Goal: Task Accomplishment & Management: Manage account settings

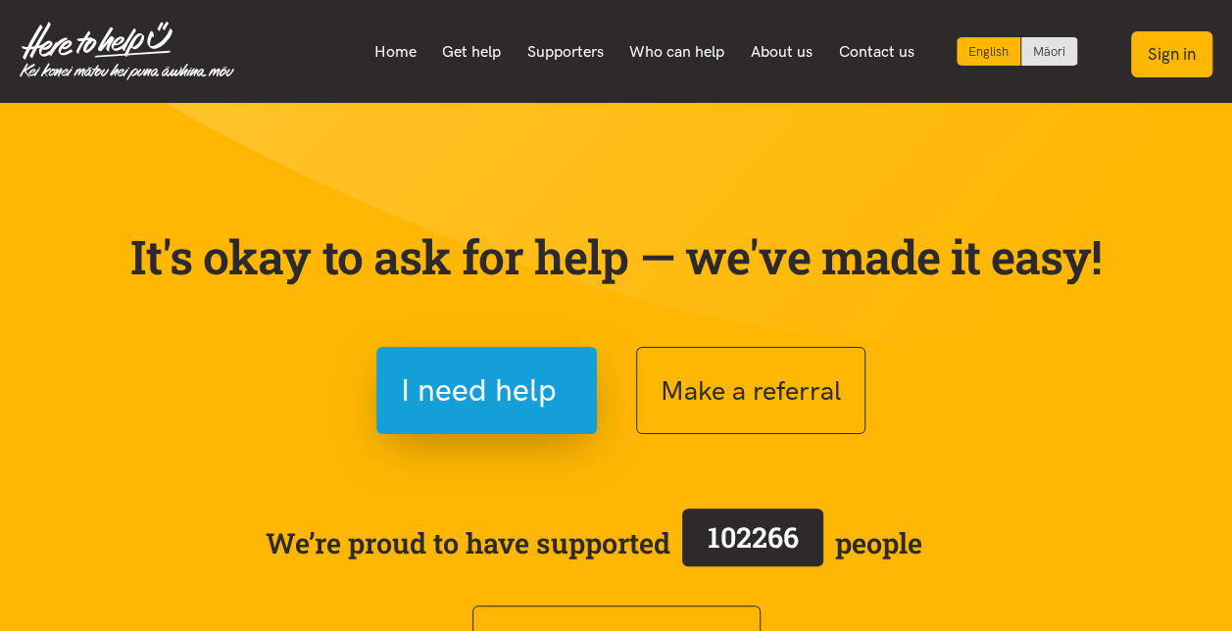
click at [1178, 54] on button "Sign in" at bounding box center [1171, 54] width 81 height 46
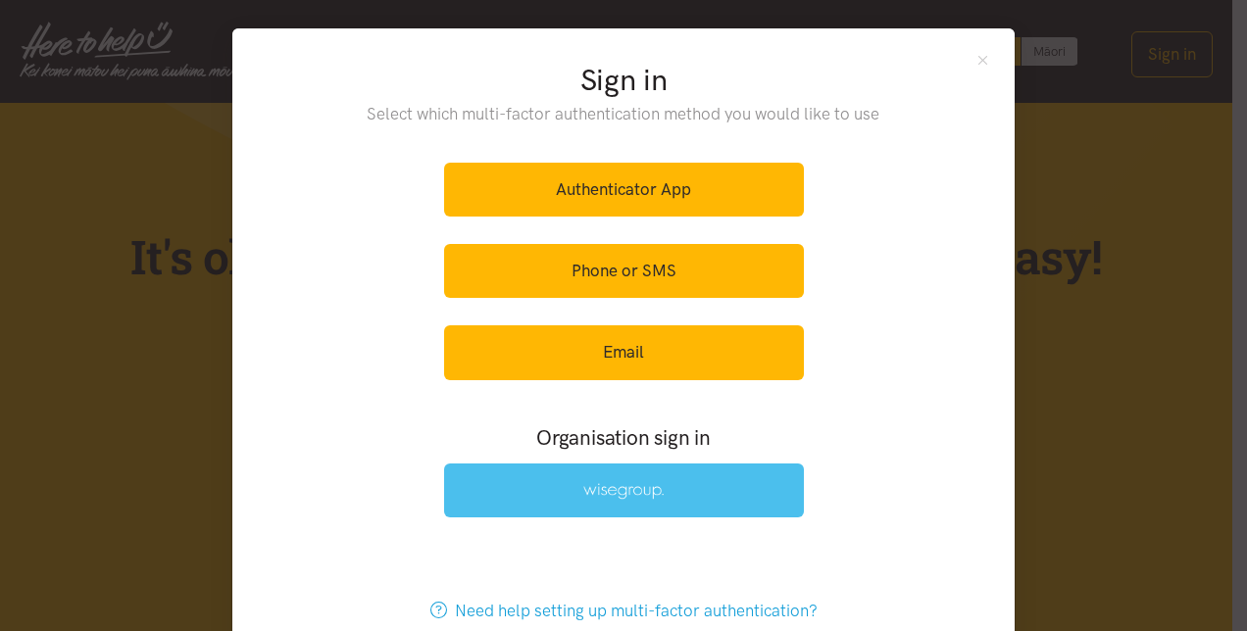
click at [574, 482] on link at bounding box center [624, 491] width 360 height 54
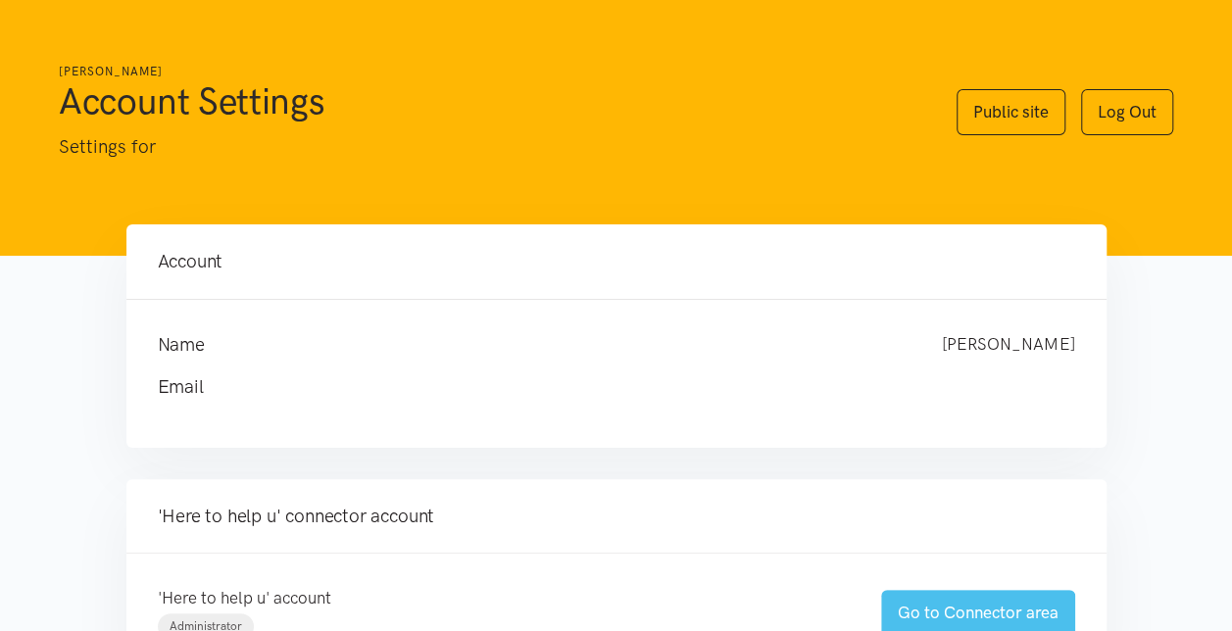
click at [963, 616] on link "Go to Connector area" at bounding box center [978, 613] width 194 height 46
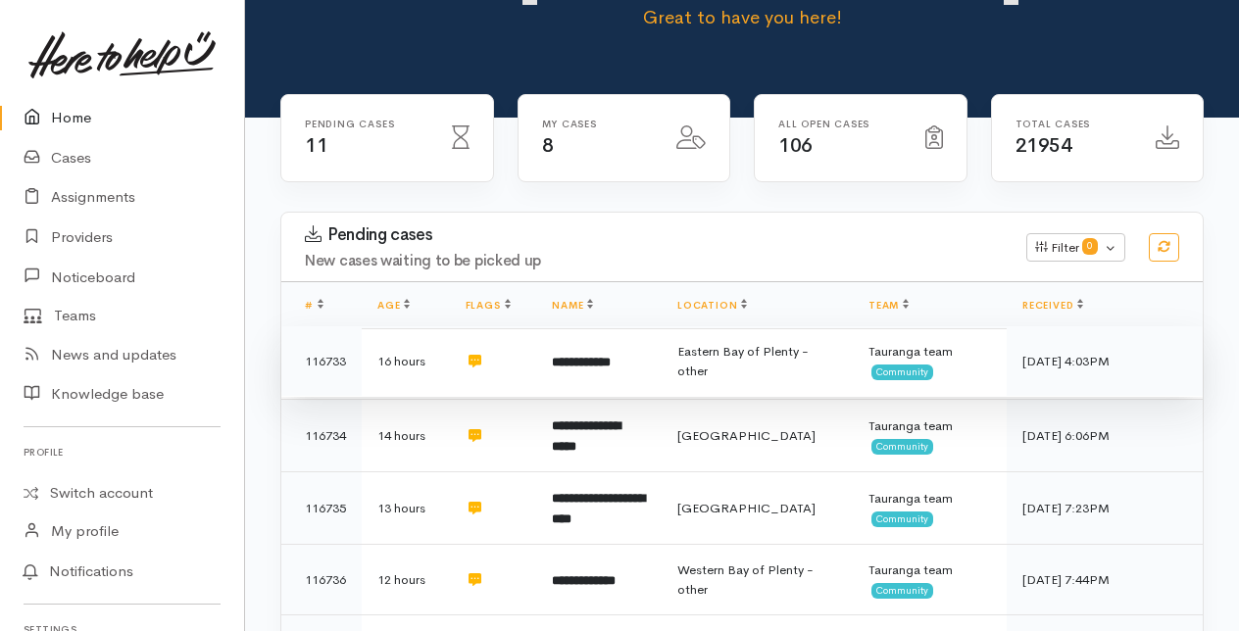
scroll to position [196, 0]
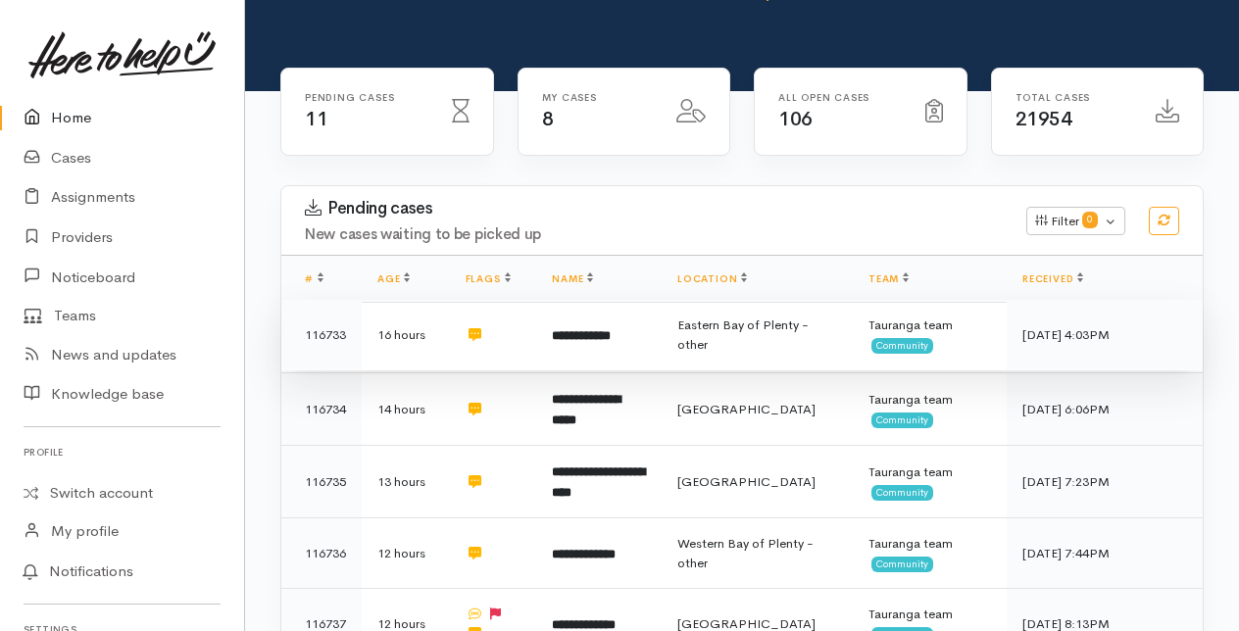
click at [596, 331] on b "**********" at bounding box center [581, 335] width 59 height 13
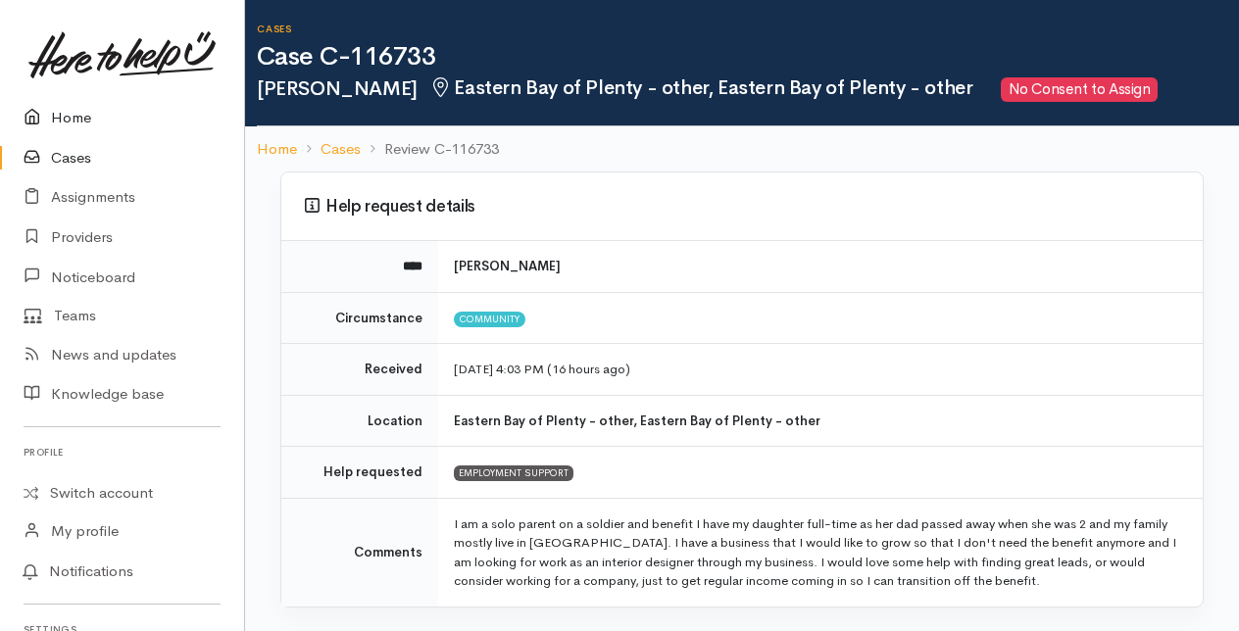
click at [74, 112] on link "Home" at bounding box center [122, 118] width 244 height 40
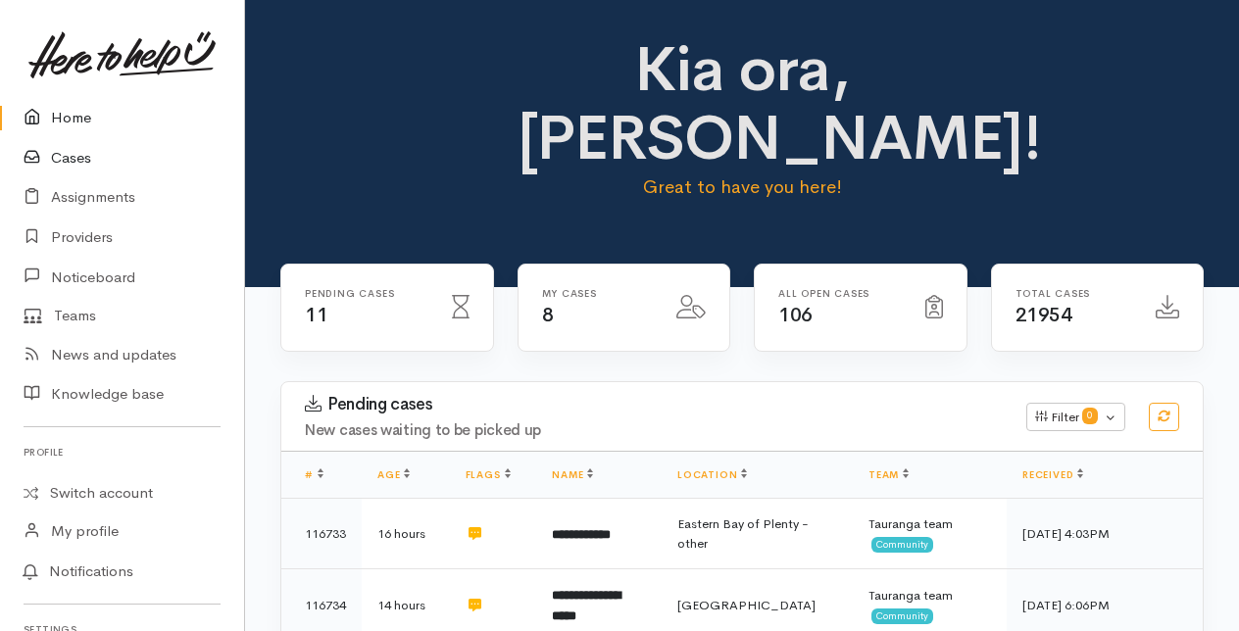
click at [67, 155] on link "Cases" at bounding box center [122, 158] width 244 height 40
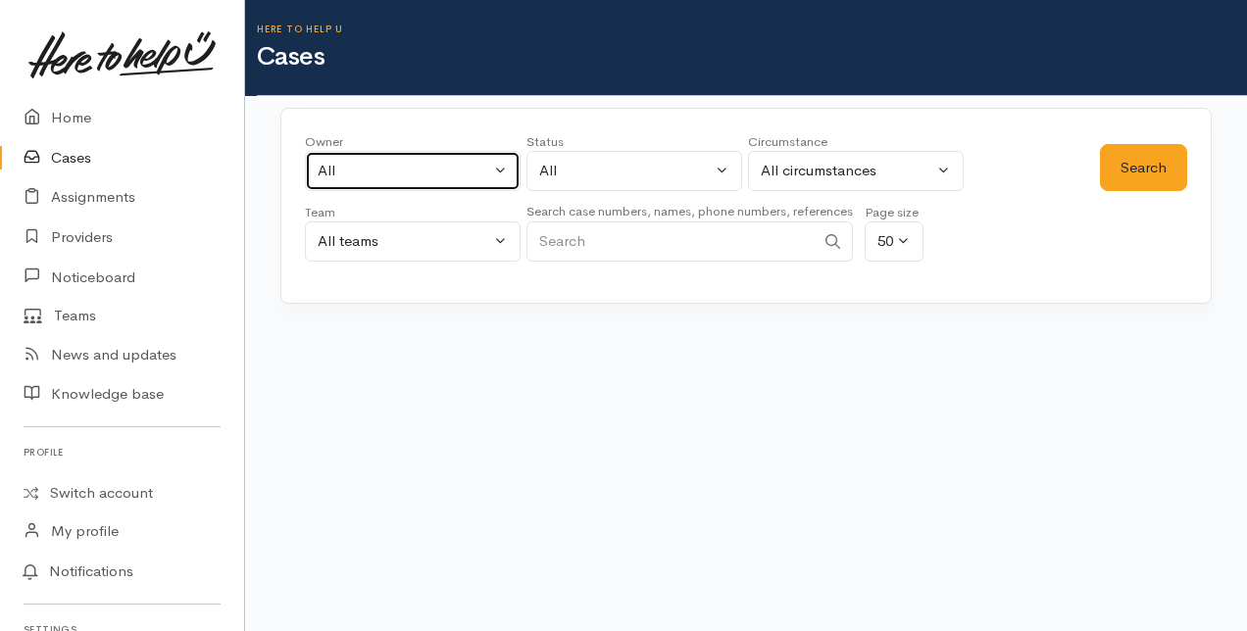
click at [506, 170] on button "All" at bounding box center [413, 171] width 216 height 40
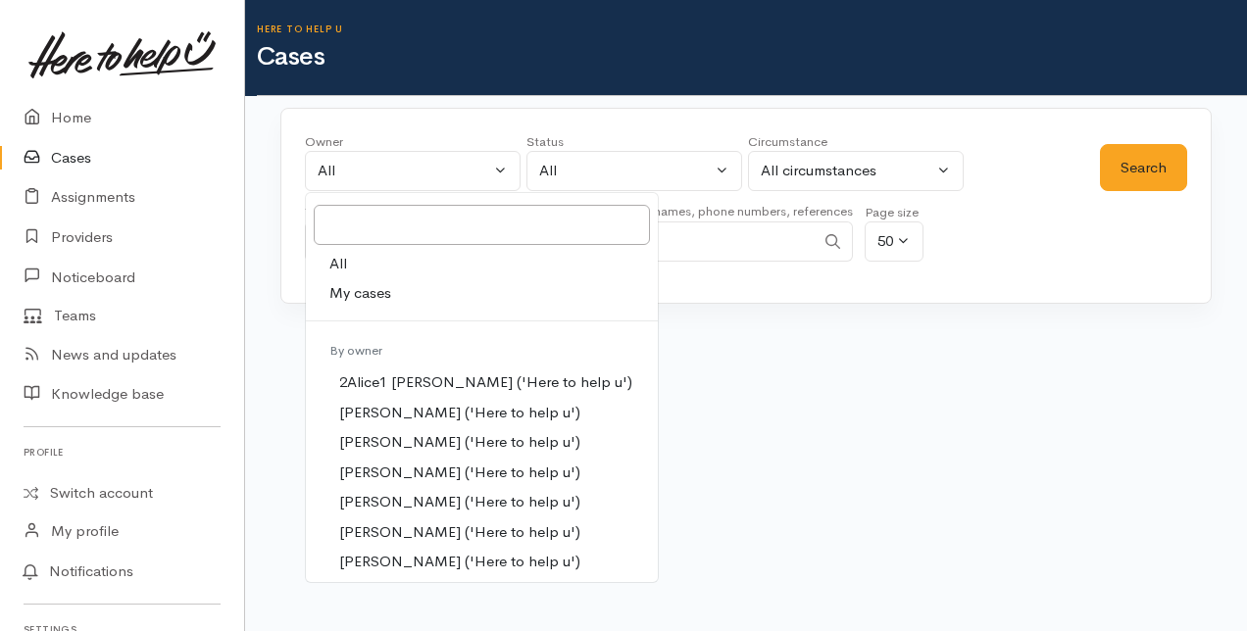
click at [365, 288] on span "My cases" at bounding box center [360, 293] width 62 height 23
select select "205"
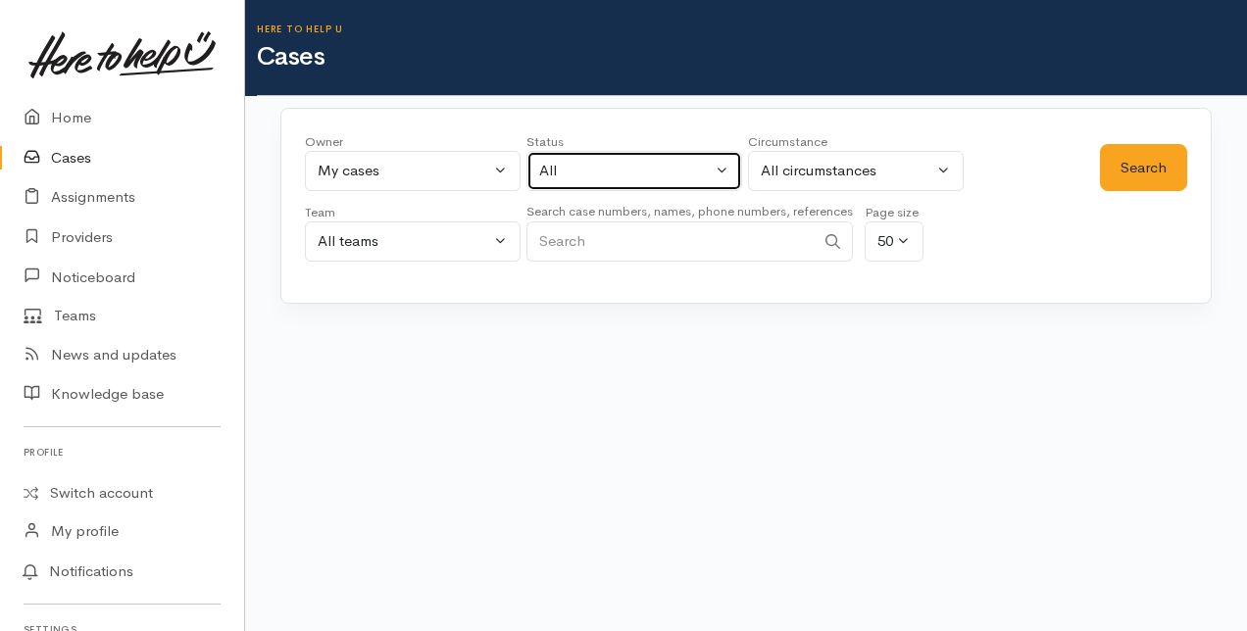
click at [726, 168] on button "All" at bounding box center [634, 171] width 216 height 40
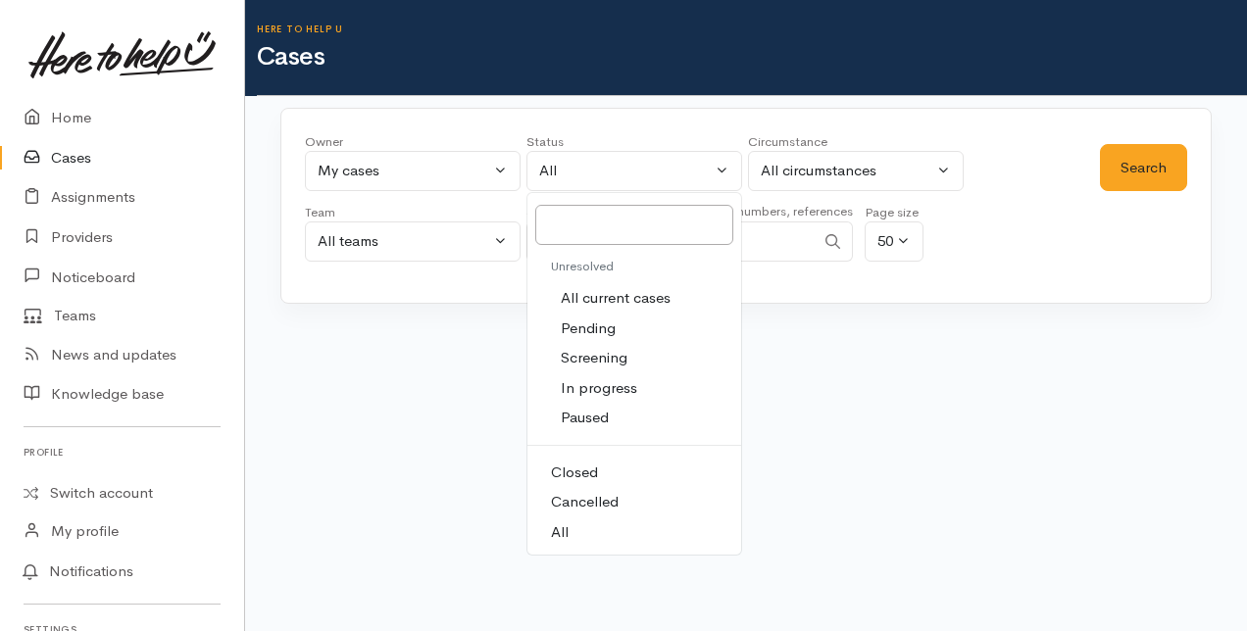
click at [637, 292] on span "All current cases" at bounding box center [616, 298] width 110 height 23
select select "Unresolved"
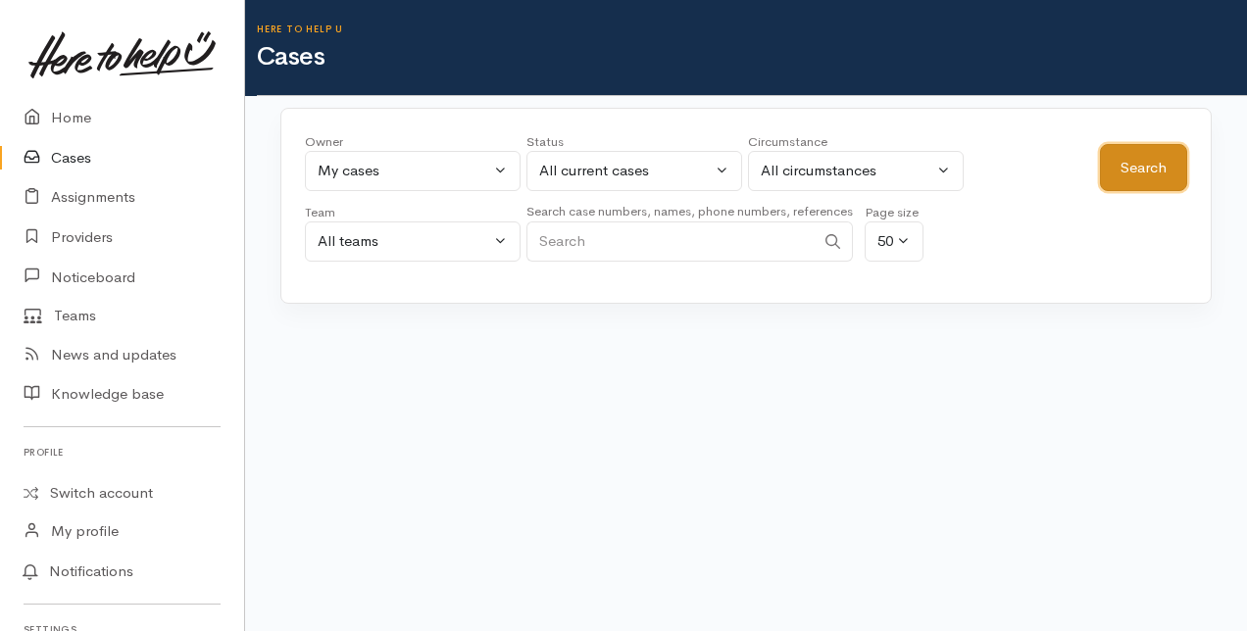
click at [1139, 159] on button "Search" at bounding box center [1143, 168] width 87 height 48
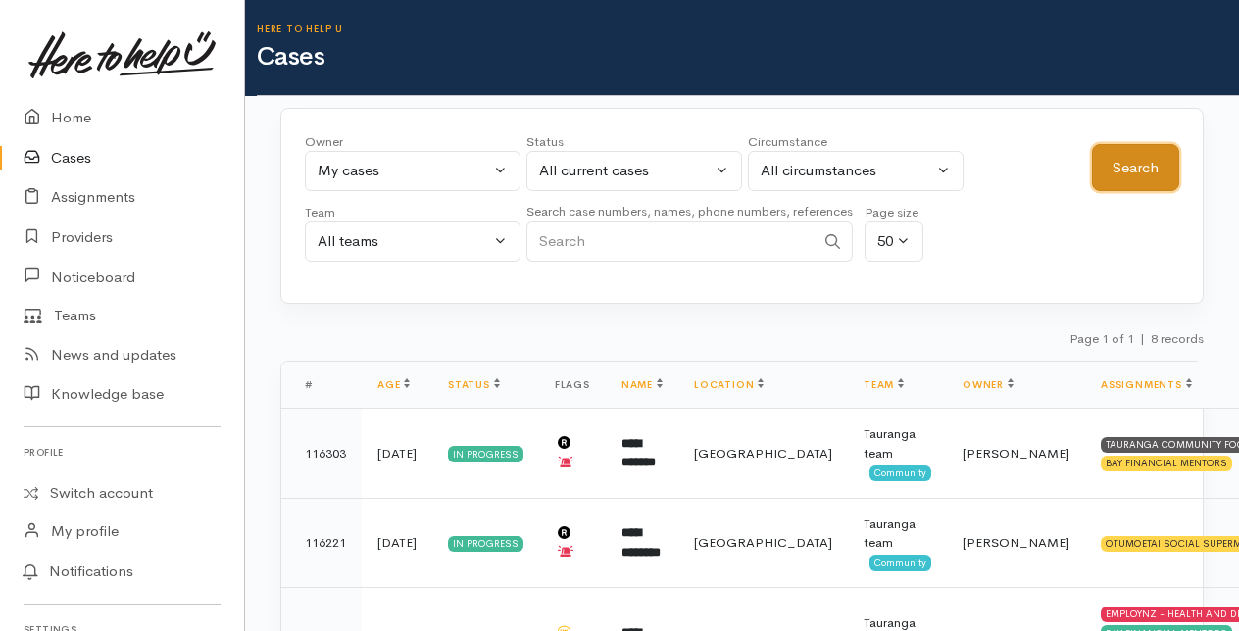
click at [1157, 167] on button "Search" at bounding box center [1135, 168] width 87 height 48
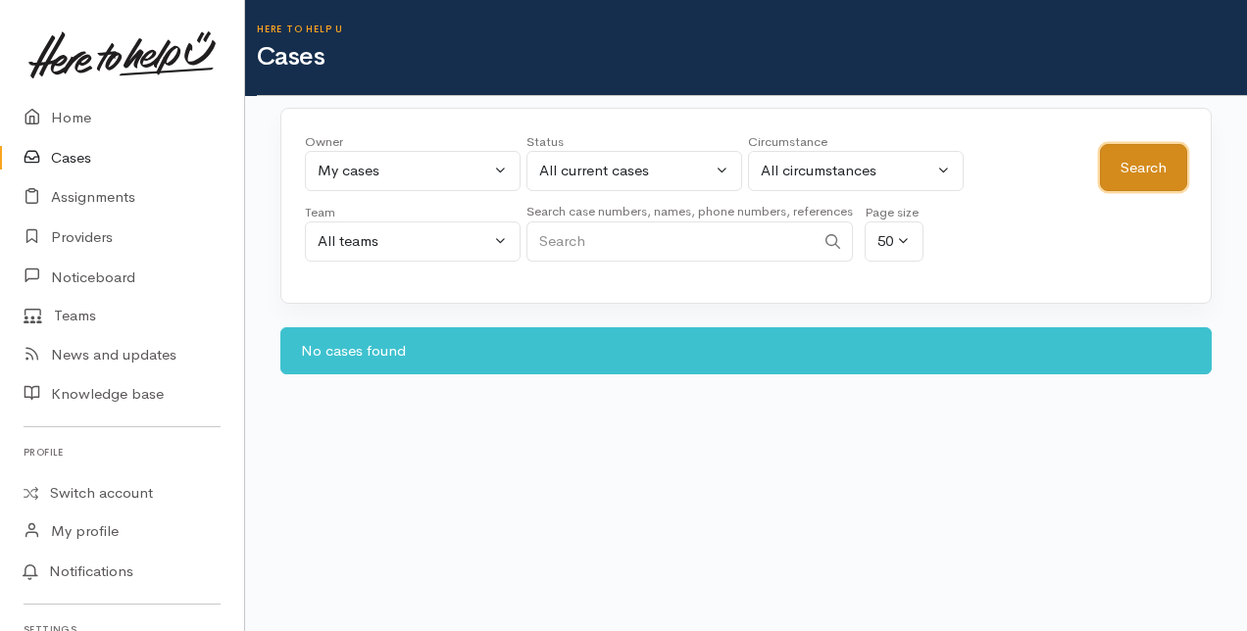
click at [1117, 173] on button "Search" at bounding box center [1143, 168] width 87 height 48
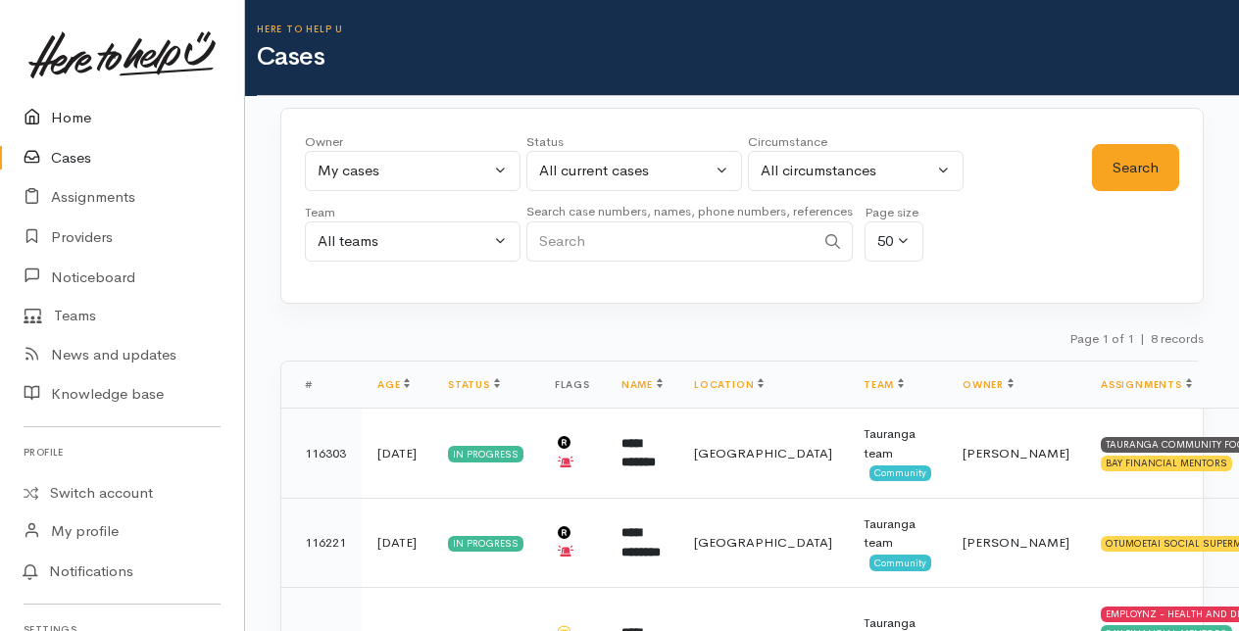
click at [71, 116] on link "Home" at bounding box center [122, 118] width 244 height 40
